Goal: Transaction & Acquisition: Purchase product/service

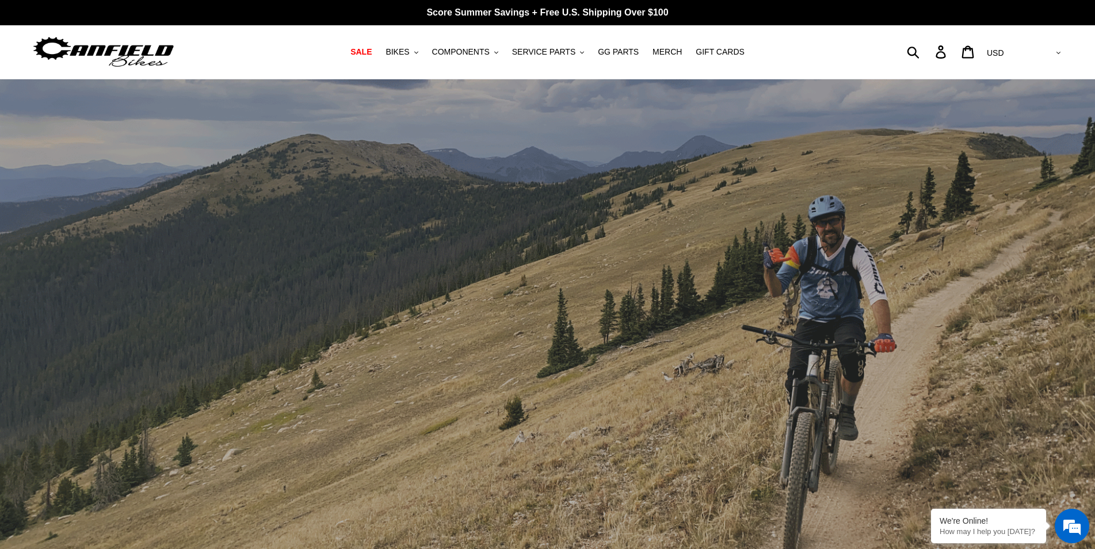
click at [409, 57] on span "BIKES" at bounding box center [397, 52] width 24 height 10
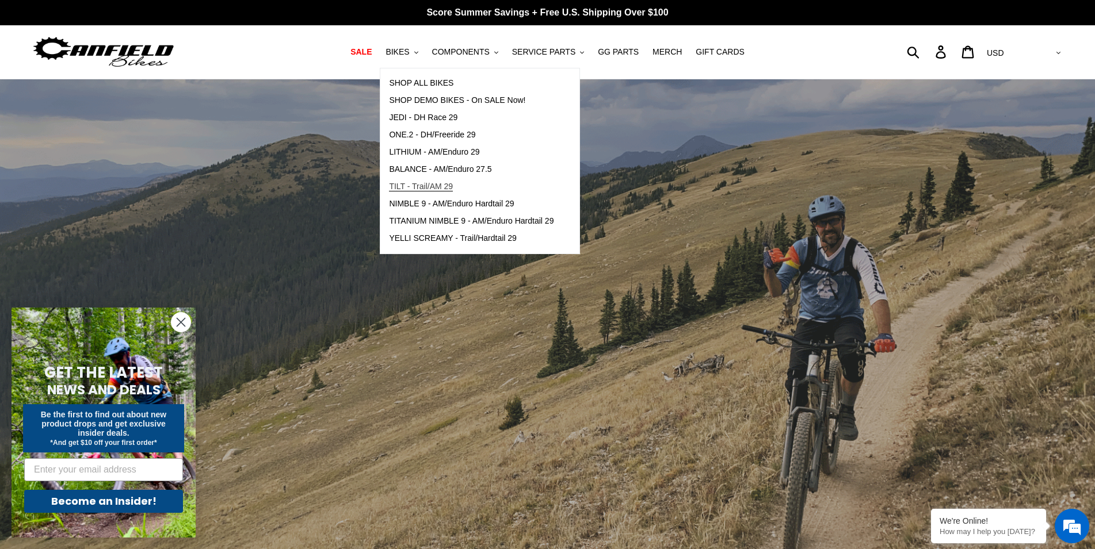
click at [438, 192] on span "TILT - Trail/AM 29" at bounding box center [421, 187] width 64 height 10
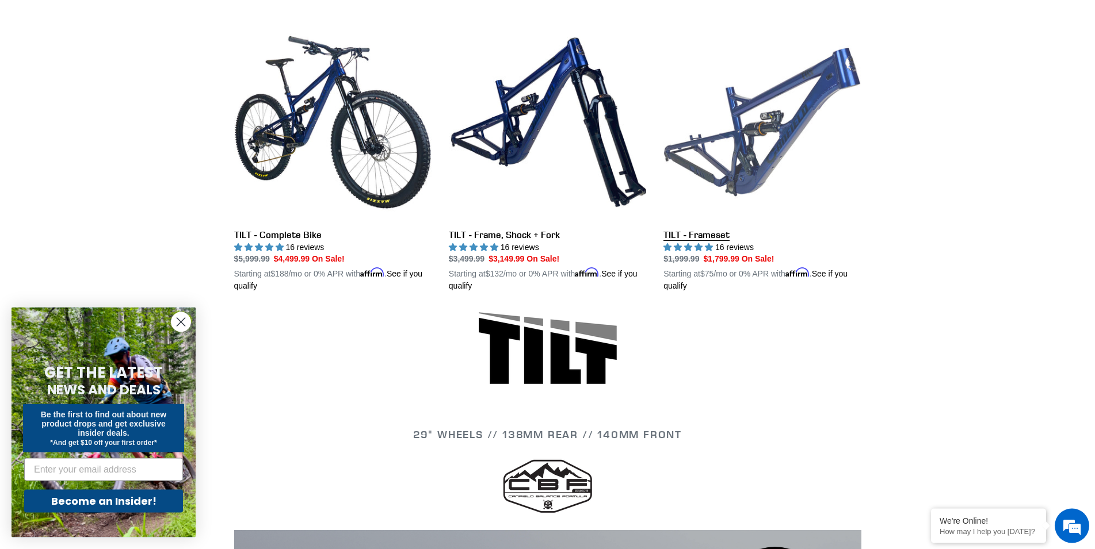
scroll to position [235, 0]
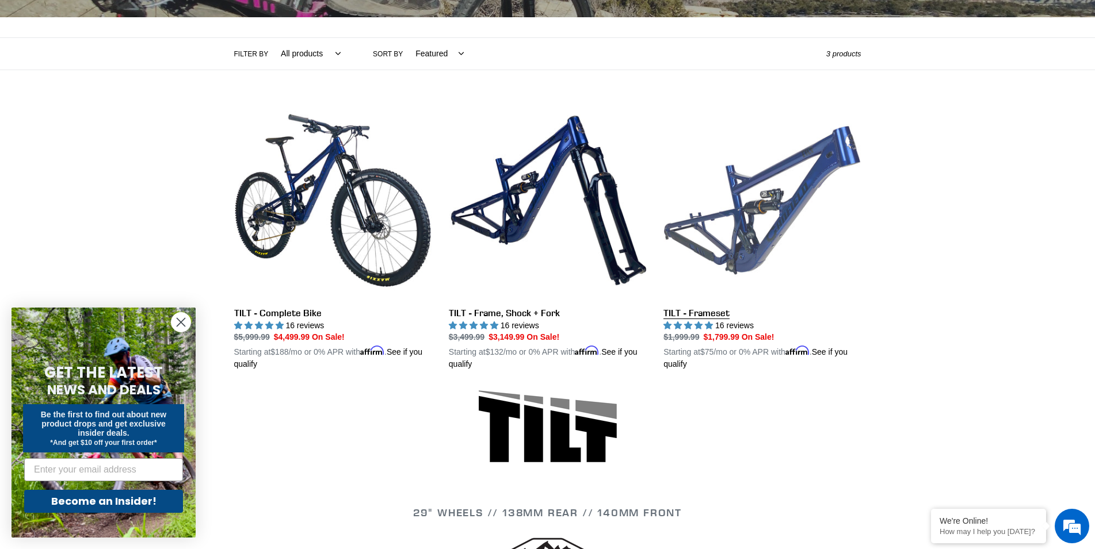
click at [748, 255] on link "TILT - Frameset" at bounding box center [761, 236] width 197 height 269
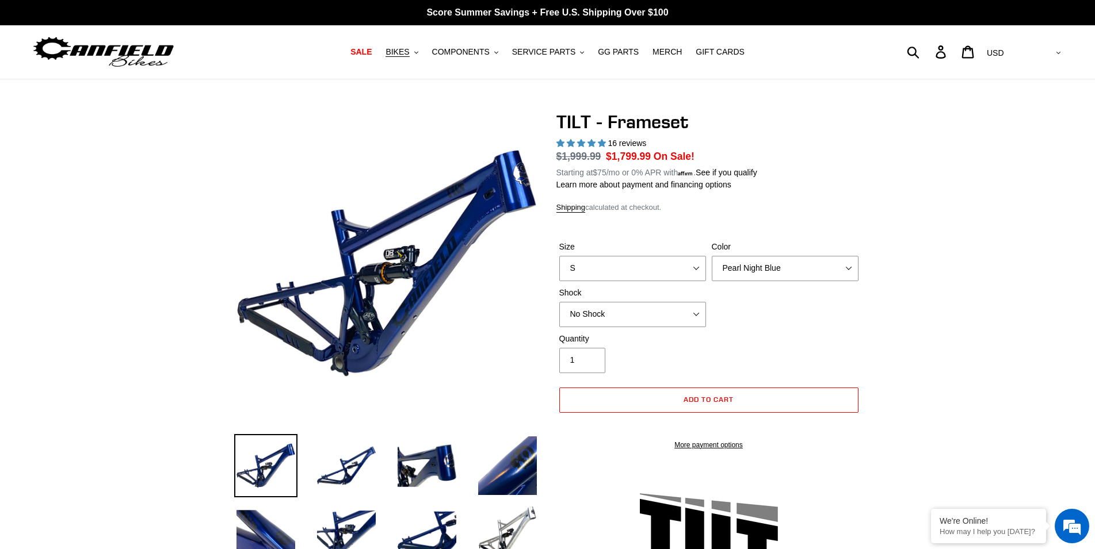
select select "highest-rating"
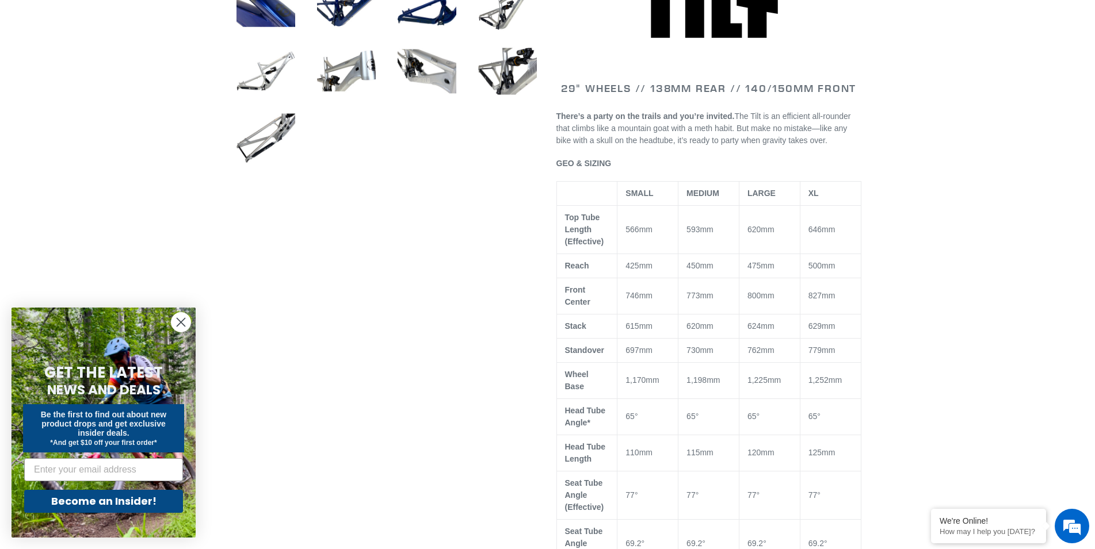
scroll to position [293, 0]
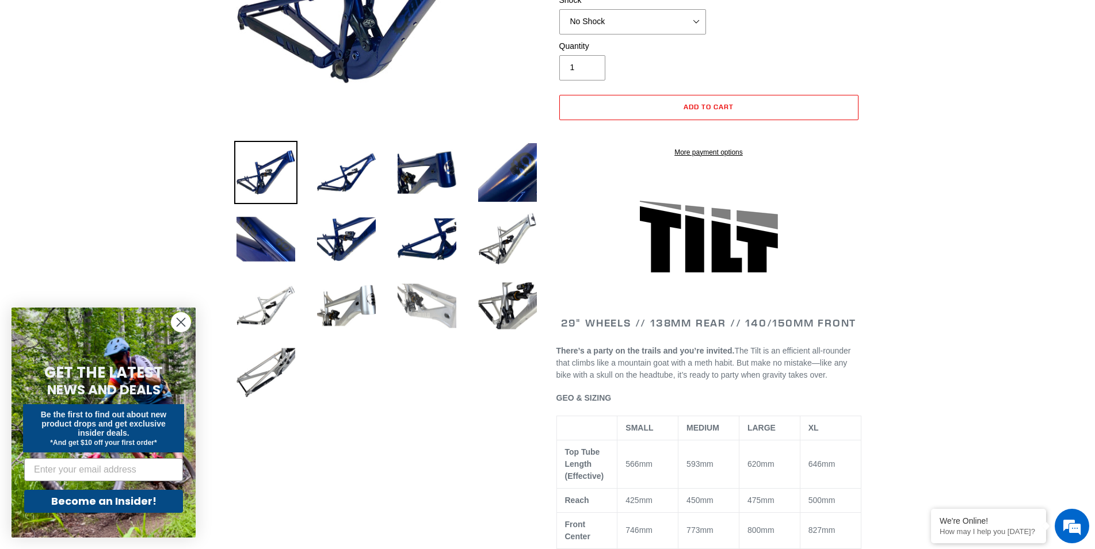
click at [444, 303] on img at bounding box center [426, 305] width 63 height 63
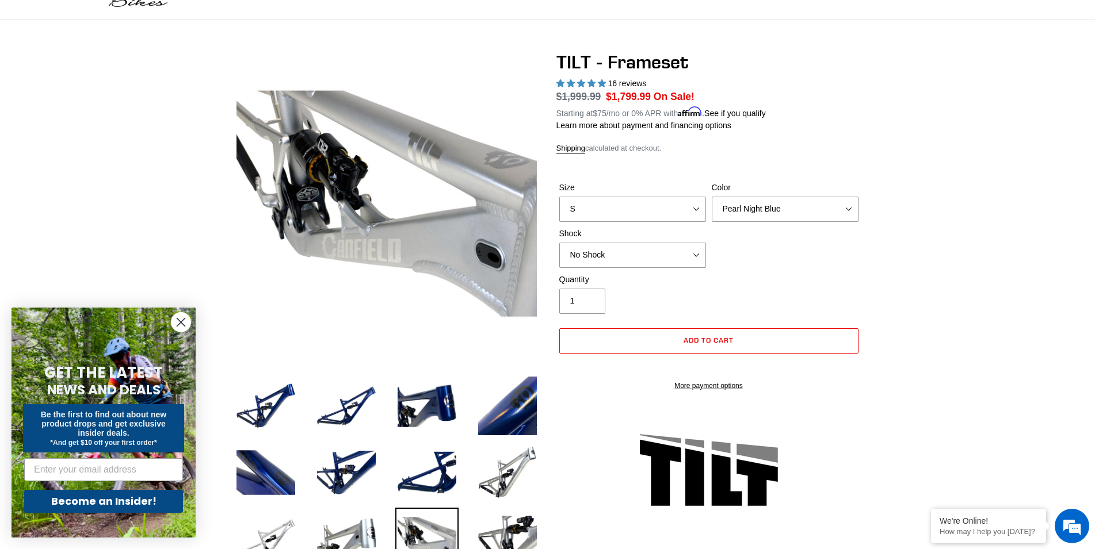
scroll to position [0, 0]
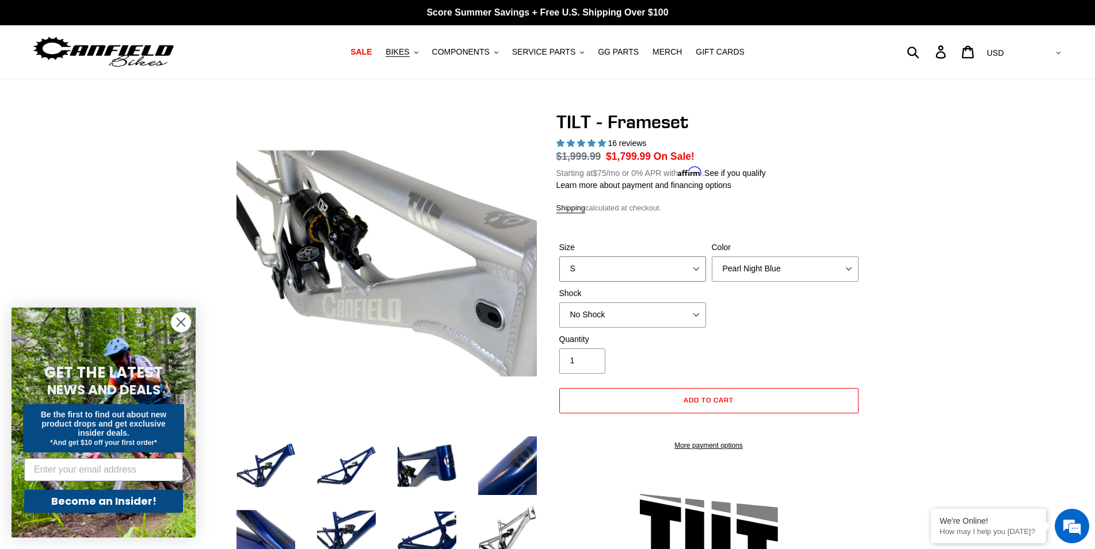
click at [559, 257] on select "S M L XL" at bounding box center [632, 269] width 147 height 25
select select "XL"
click option "XL" at bounding box center [0, 0] width 0 height 0
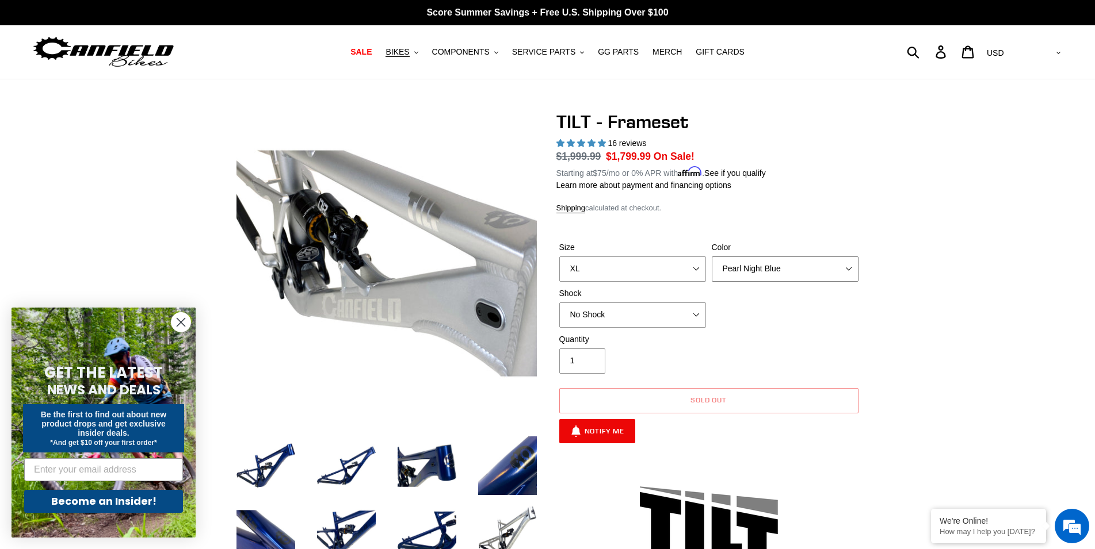
click at [712, 257] on select "Pearl Night Blue Stealth Silver" at bounding box center [785, 269] width 147 height 25
click option "Stealth Silver" at bounding box center [0, 0] width 0 height 0
click at [712, 257] on select "Pearl Night Blue Stealth Silver" at bounding box center [785, 269] width 147 height 25
select select "Pearl Night Blue"
click option "Pearl Night Blue" at bounding box center [0, 0] width 0 height 0
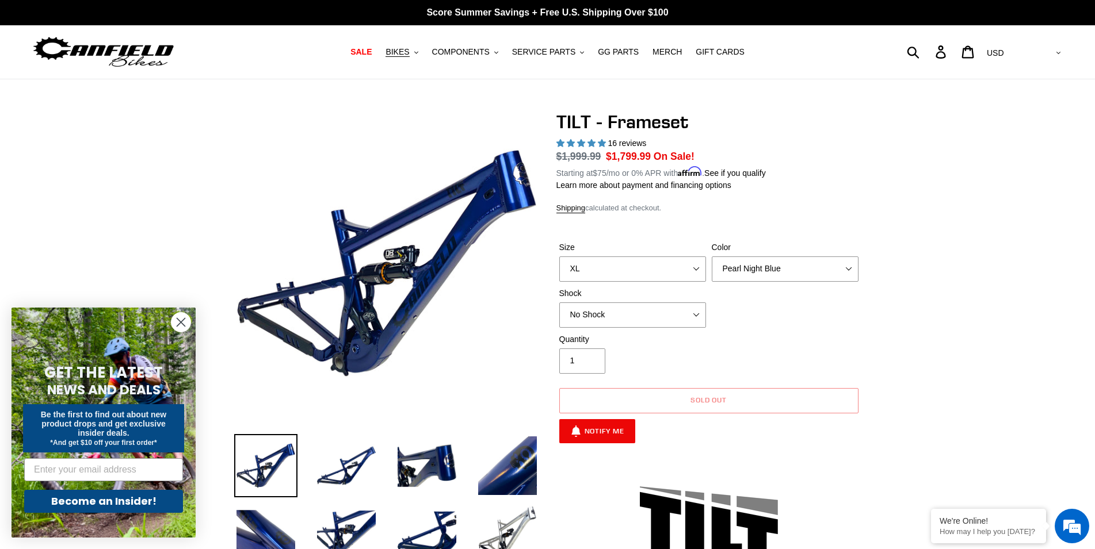
click at [559, 303] on select "No Shock Cane Creek DB Kitsuma Air RockShox Deluxe Ultimate Fox FLOAT X EXT Sto…" at bounding box center [632, 315] width 147 height 25
click option "Fox FLOAT X" at bounding box center [0, 0] width 0 height 0
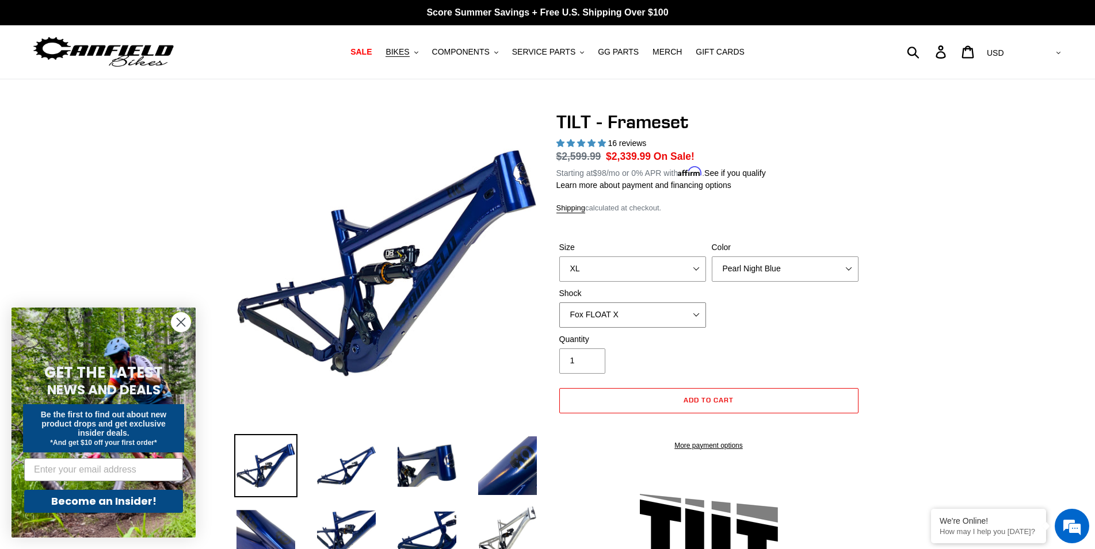
click at [559, 303] on select "No Shock Cane Creek DB Kitsuma Air RockShox Deluxe Ultimate Fox FLOAT X EXT Sto…" at bounding box center [632, 315] width 147 height 25
click option "EXT Storia Lok V3" at bounding box center [0, 0] width 0 height 0
click at [559, 303] on select "No Shock Cane Creek DB Kitsuma Air RockShox Deluxe Ultimate Fox FLOAT X EXT Sto…" at bounding box center [632, 315] width 147 height 25
click option "RockShox Deluxe Ultimate" at bounding box center [0, 0] width 0 height 0
click at [559, 303] on select "No Shock Cane Creek DB Kitsuma Air RockShox Deluxe Ultimate Fox FLOAT X EXT Sto…" at bounding box center [632, 315] width 147 height 25
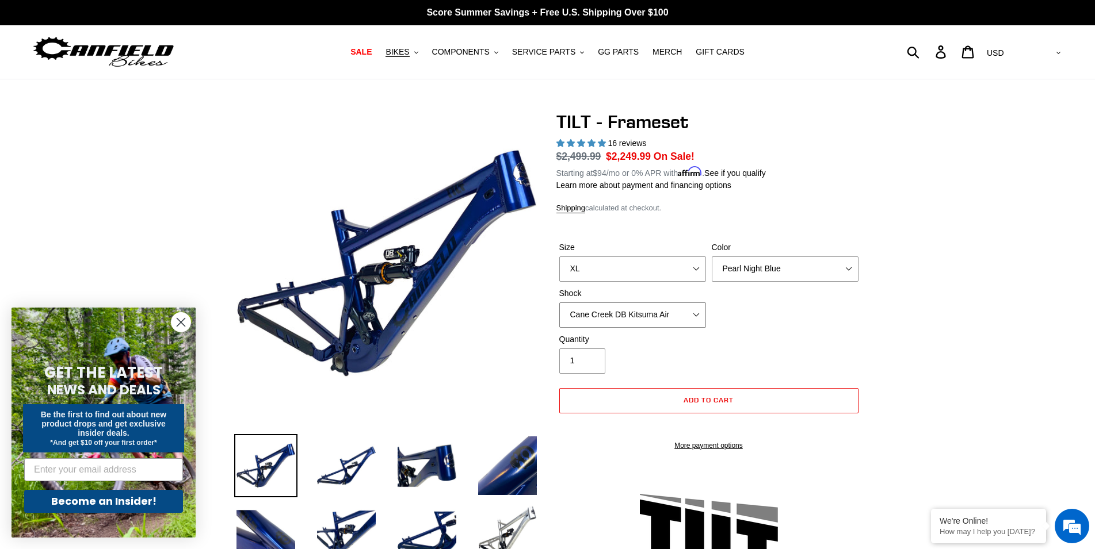
click option "Cane Creek DB Kitsuma Air" at bounding box center [0, 0] width 0 height 0
click at [559, 303] on select "No Shock Cane Creek DB Kitsuma Air RockShox Deluxe Ultimate Fox FLOAT X EXT Sto…" at bounding box center [632, 315] width 147 height 25
click option "No Shock" at bounding box center [0, 0] width 0 height 0
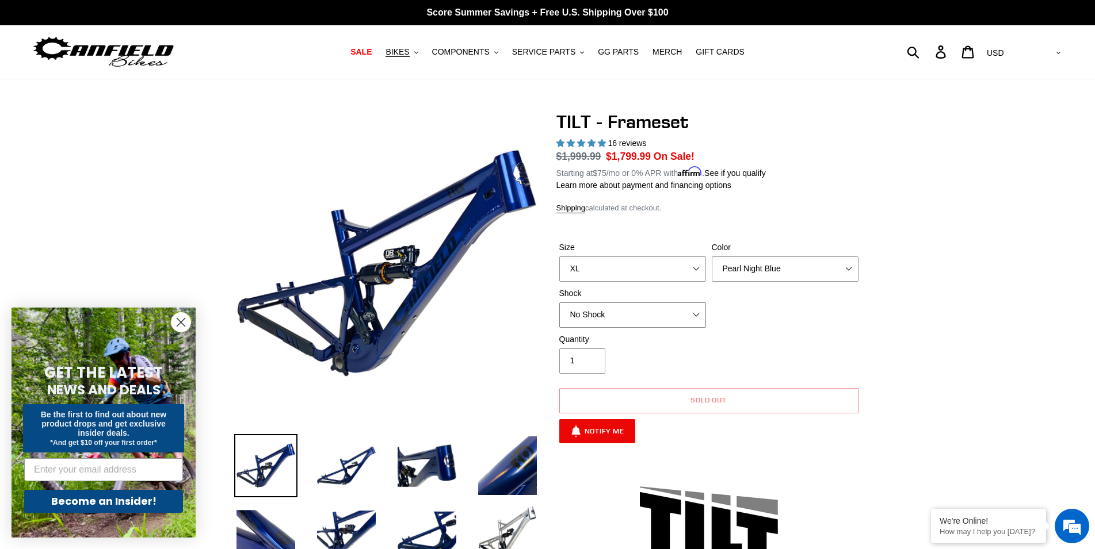
click at [559, 303] on select "No Shock Cane Creek DB Kitsuma Air RockShox Deluxe Ultimate Fox FLOAT X EXT Sto…" at bounding box center [632, 315] width 147 height 25
select select "Fox FLOAT X"
click option "Fox FLOAT X" at bounding box center [0, 0] width 0 height 0
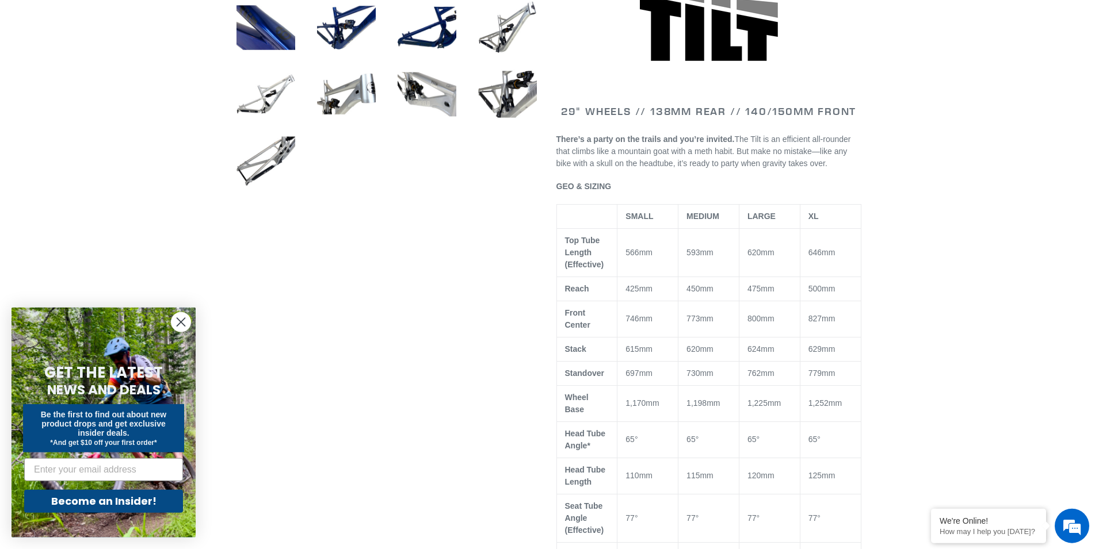
scroll to position [528, 0]
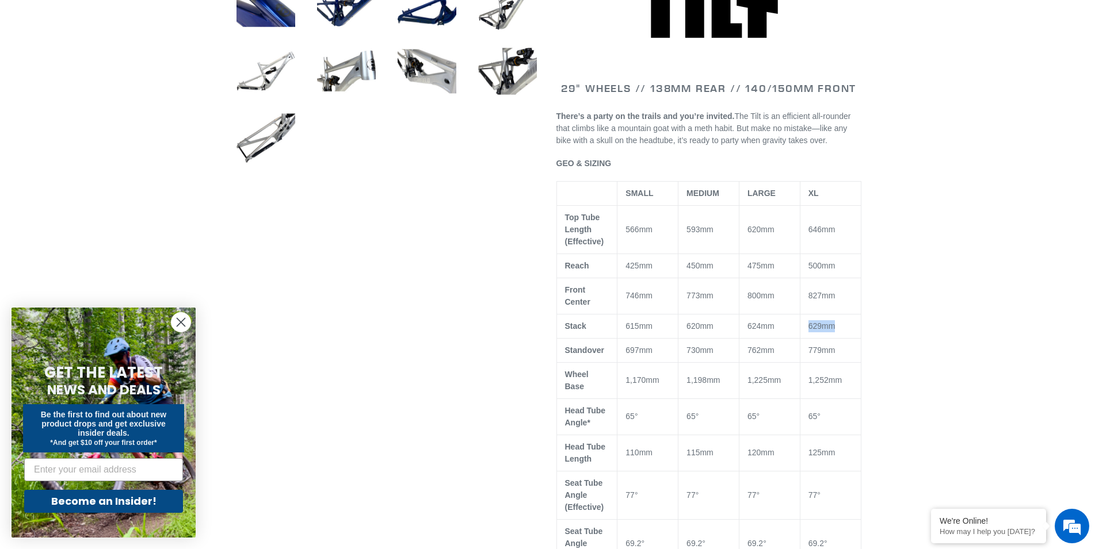
drag, startPoint x: 839, startPoint y: 337, endPoint x: 801, endPoint y: 339, distance: 38.6
click at [801, 338] on td "629mm" at bounding box center [830, 326] width 61 height 24
click at [942, 343] on div at bounding box center [547, 463] width 1095 height 1761
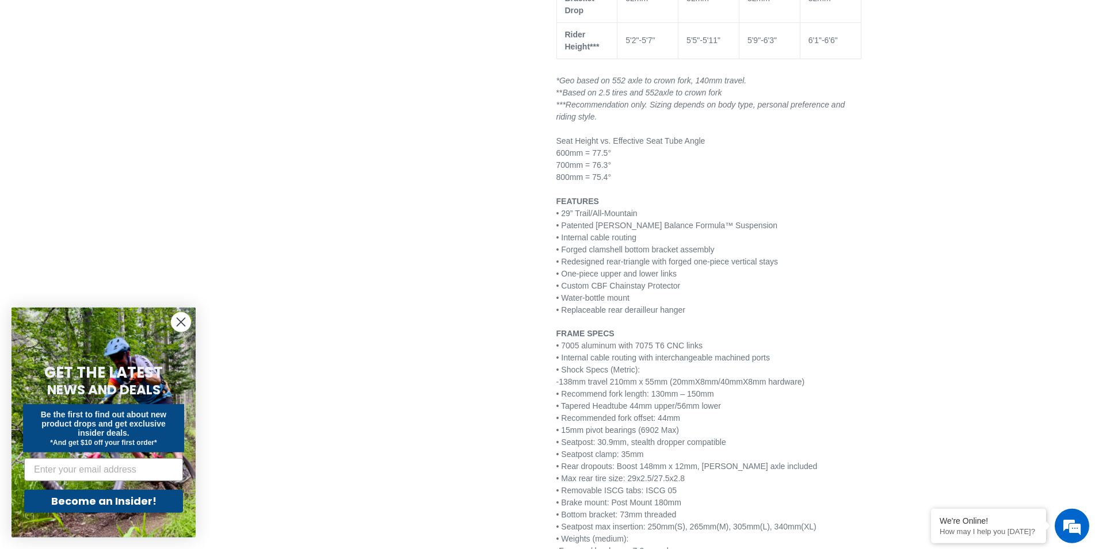
scroll to position [1291, 0]
